Goal: Navigation & Orientation: Find specific page/section

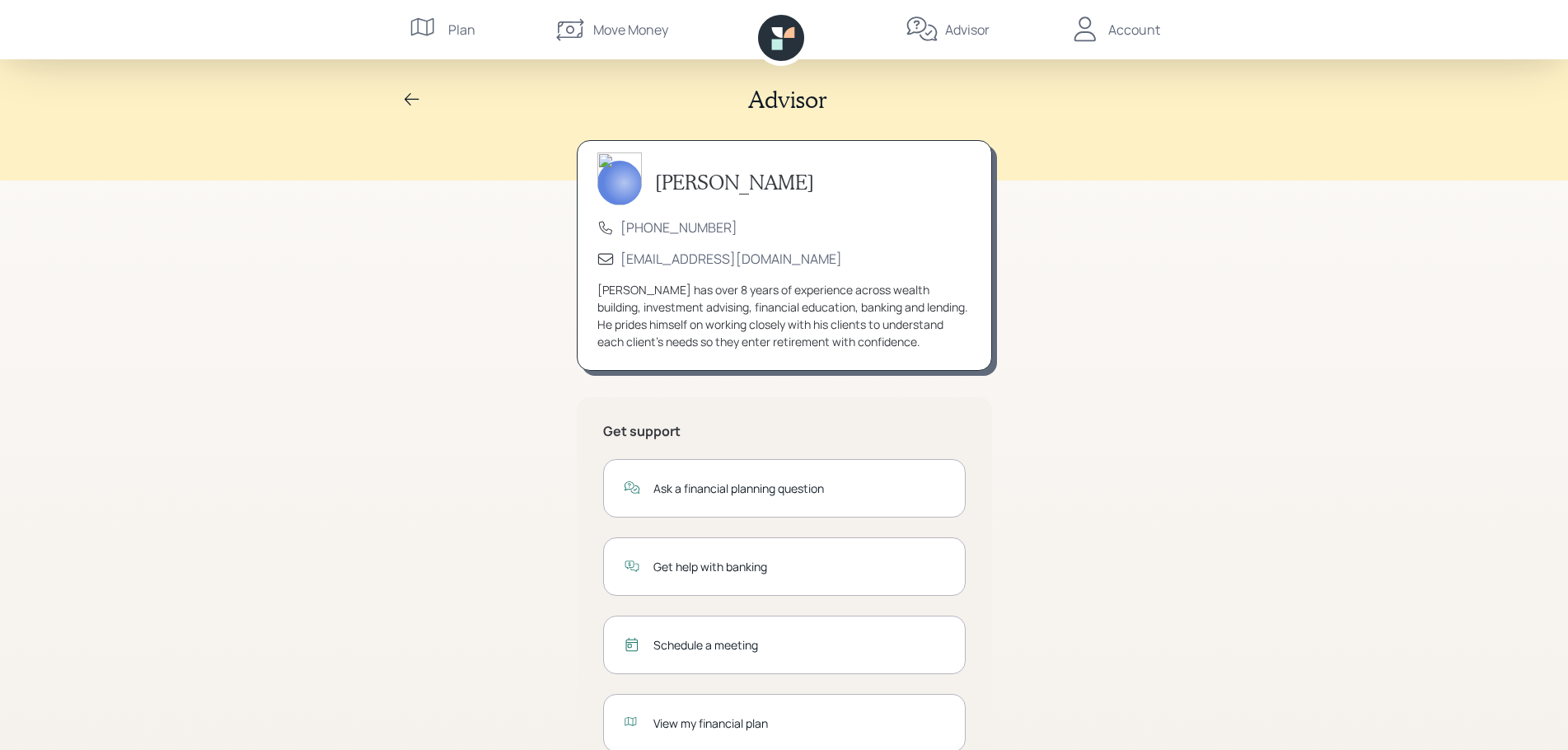
scroll to position [55, 0]
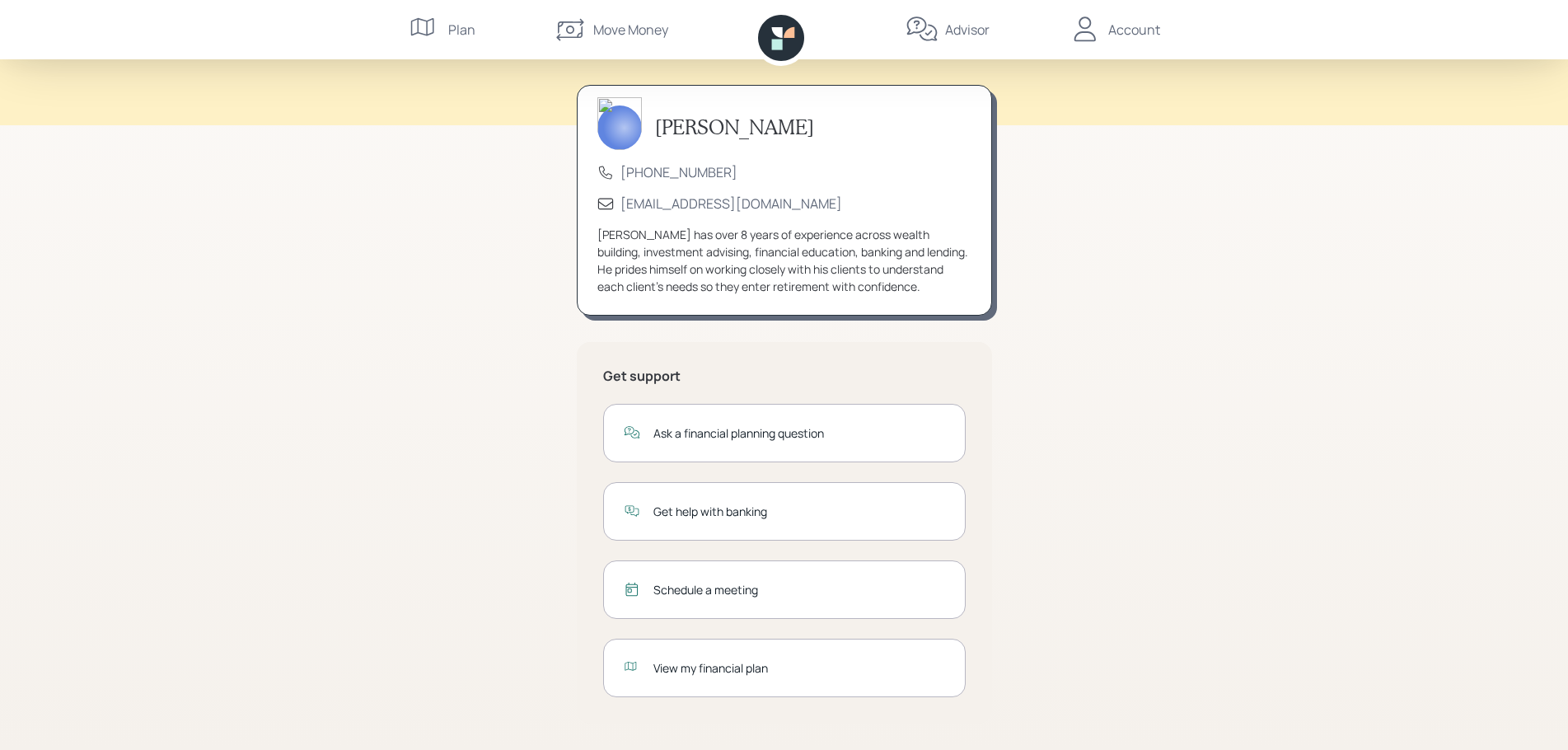
click at [781, 37] on icon at bounding box center [777, 33] width 11 height 11
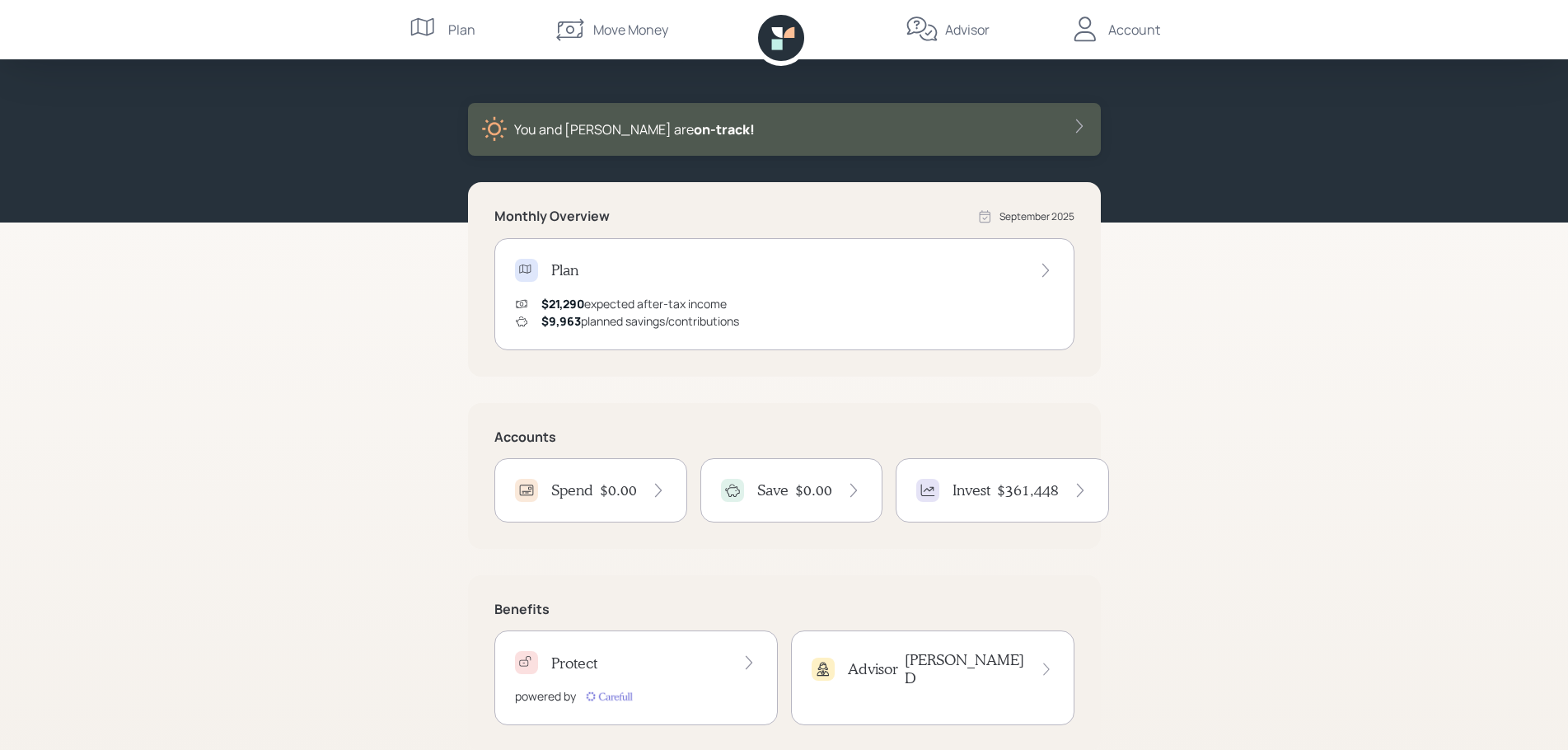
scroll to position [79, 0]
